Goal: Task Accomplishment & Management: Use online tool/utility

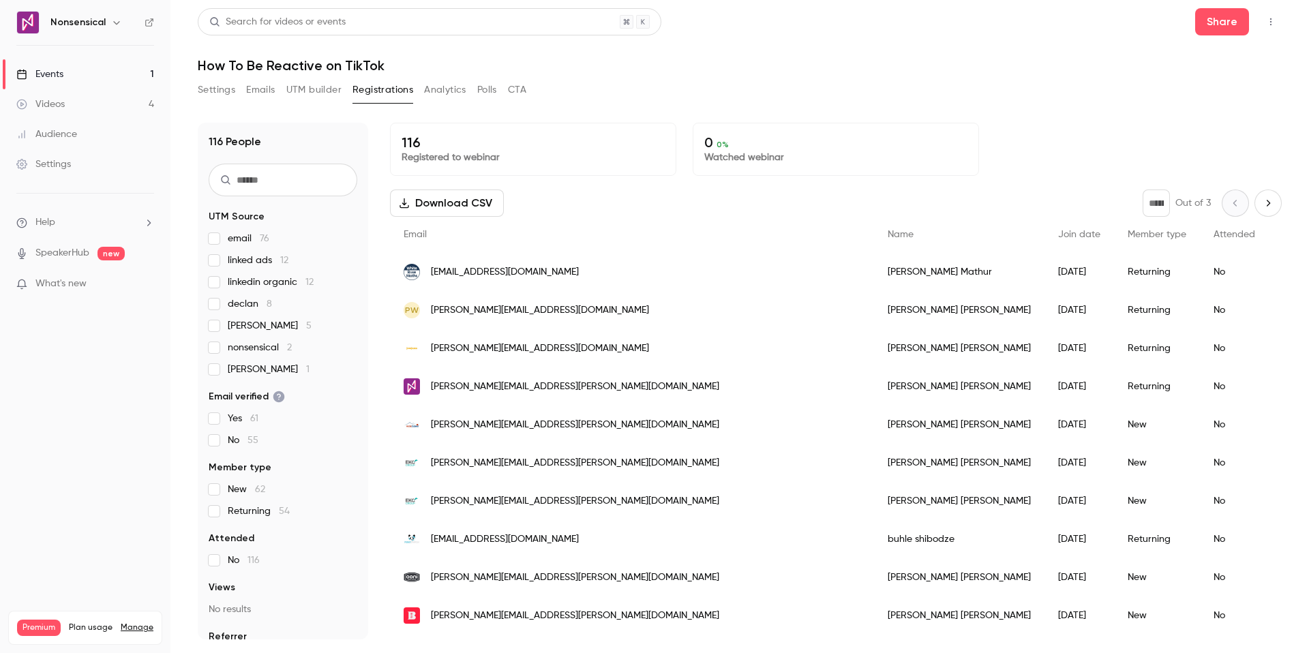
click at [1260, 204] on icon "Next page" at bounding box center [1267, 203] width 15 height 11
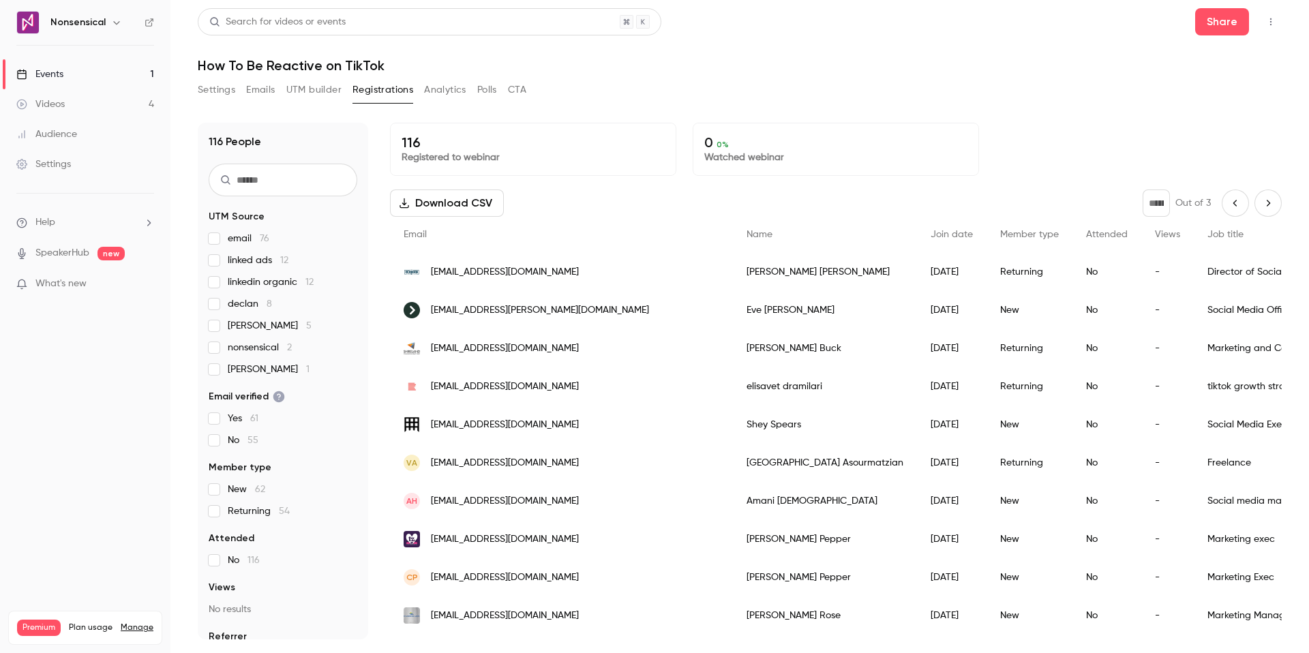
click at [1260, 207] on icon "Next page" at bounding box center [1267, 203] width 15 height 11
type input "*"
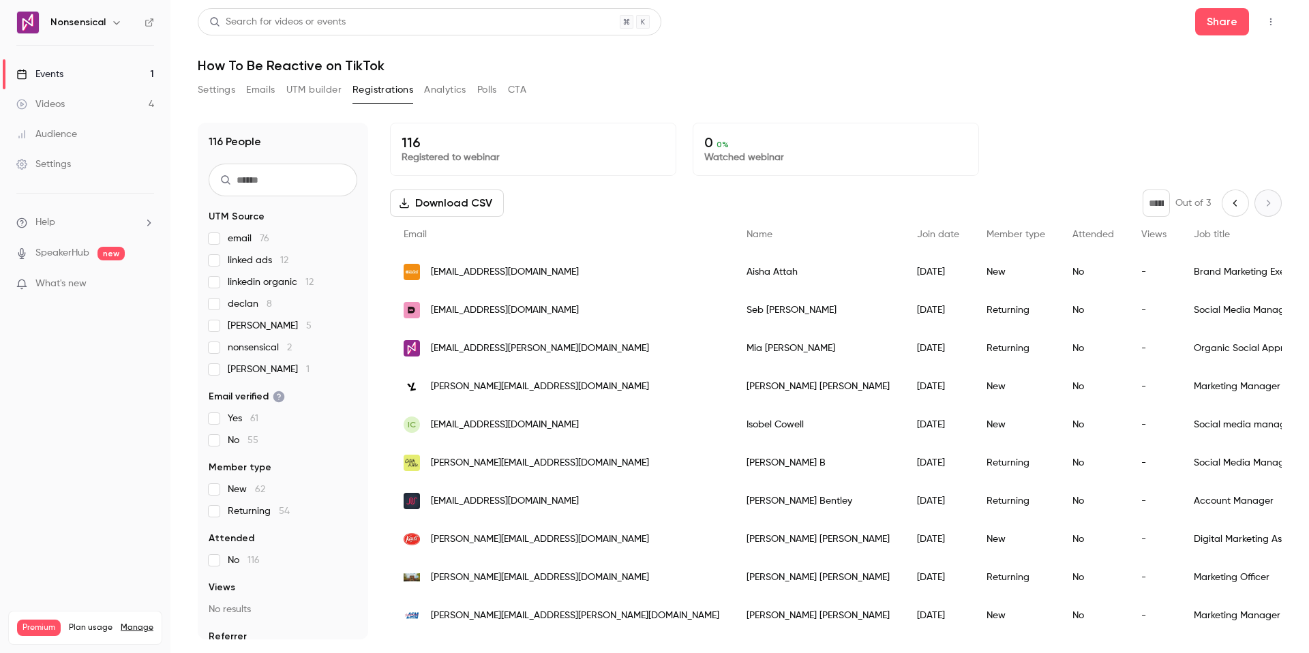
click at [461, 192] on button "Download CSV" at bounding box center [447, 202] width 114 height 27
click at [1011, 27] on div "Search for videos or events Share" at bounding box center [740, 21] width 1084 height 27
